Goal: Find specific page/section: Find specific page/section

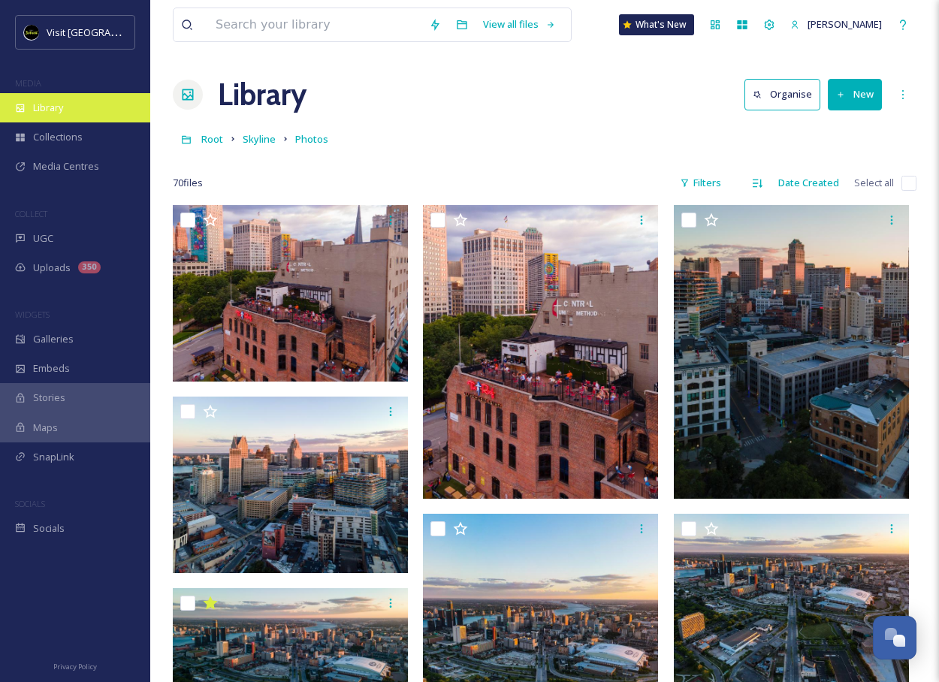
click at [80, 111] on div "Library" at bounding box center [75, 107] width 150 height 29
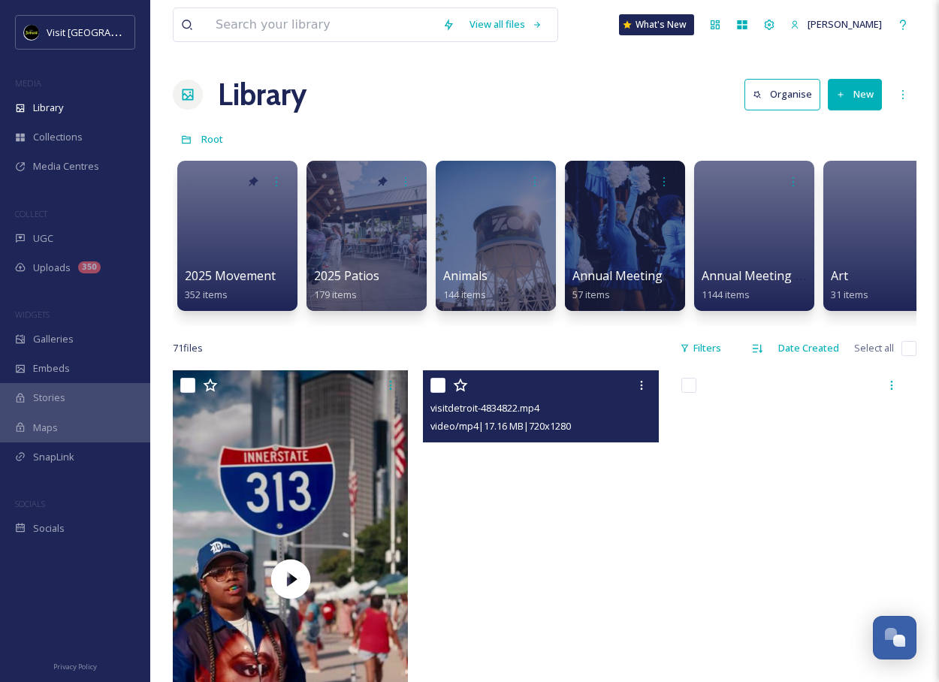
scroll to position [8, 0]
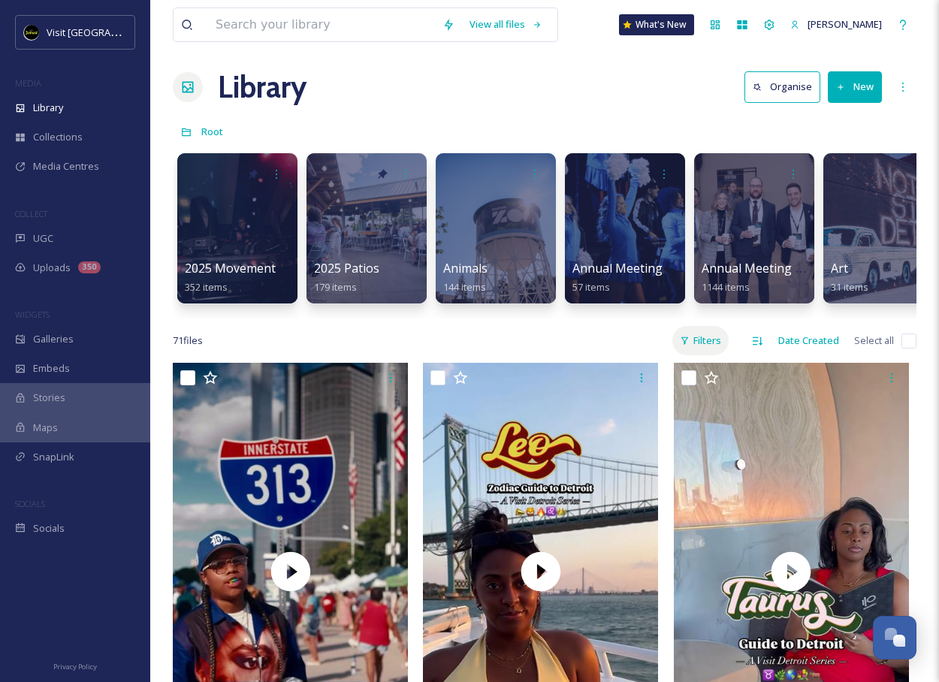
click at [703, 341] on div "Filters" at bounding box center [701, 340] width 56 height 29
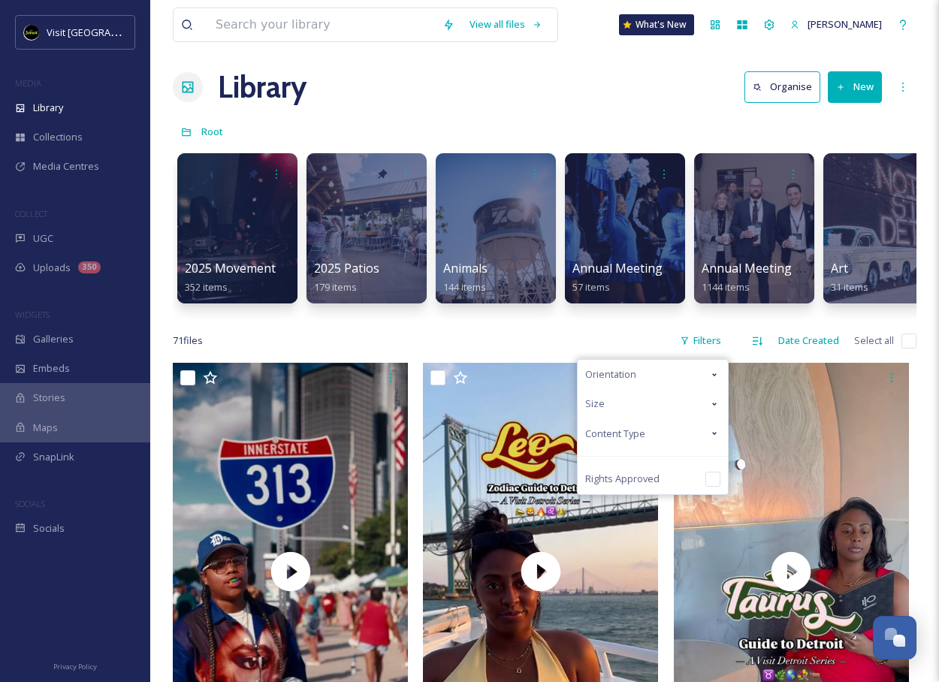
click at [695, 426] on div "Content Type" at bounding box center [653, 433] width 150 height 29
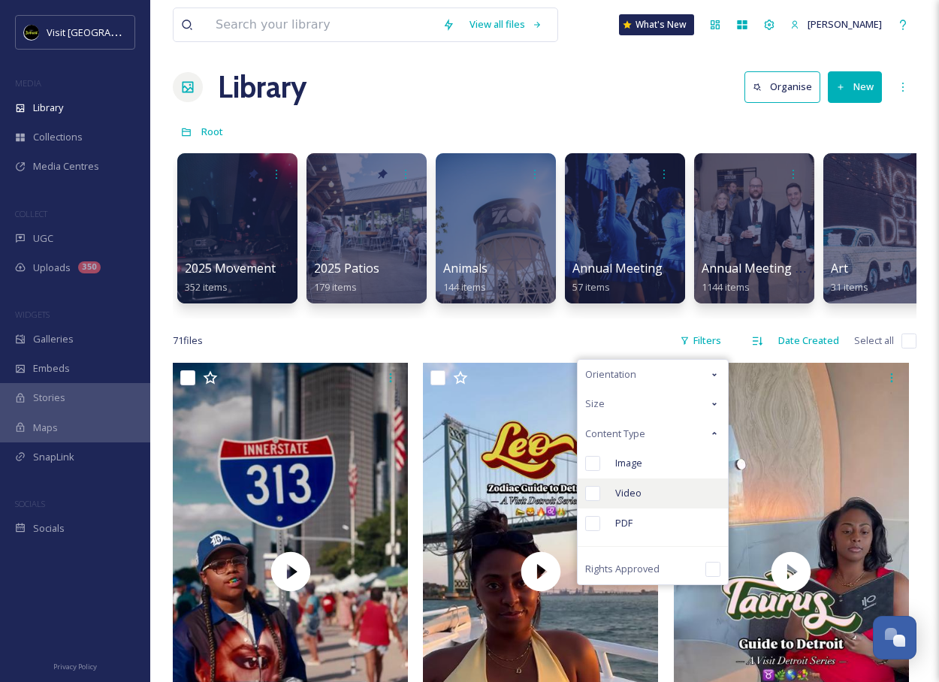
click at [618, 489] on span "Video" at bounding box center [629, 493] width 26 height 14
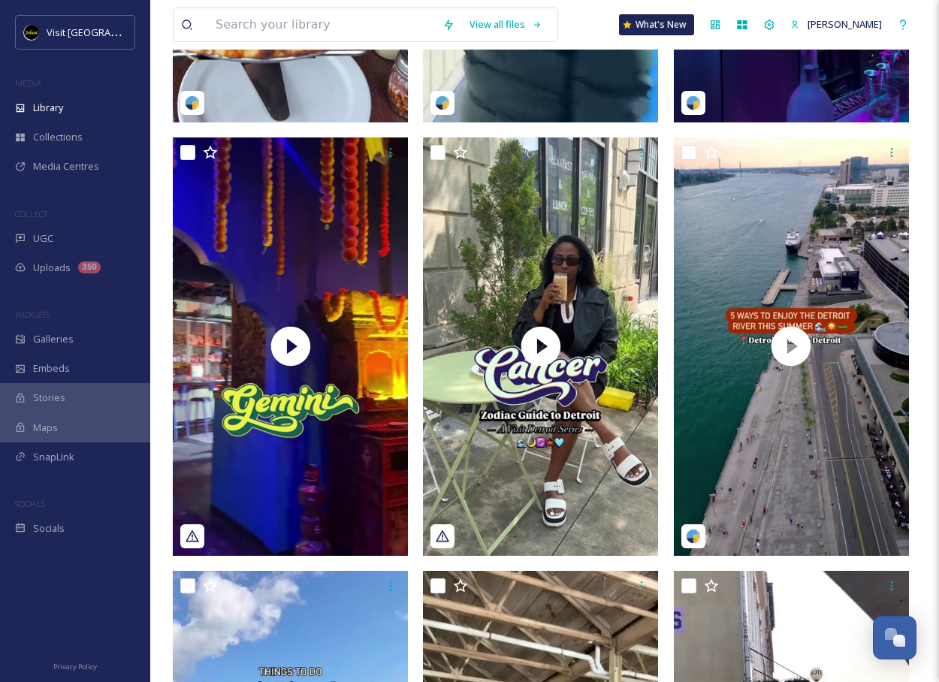
scroll to position [1347, 0]
